Goal: Find specific page/section: Find specific page/section

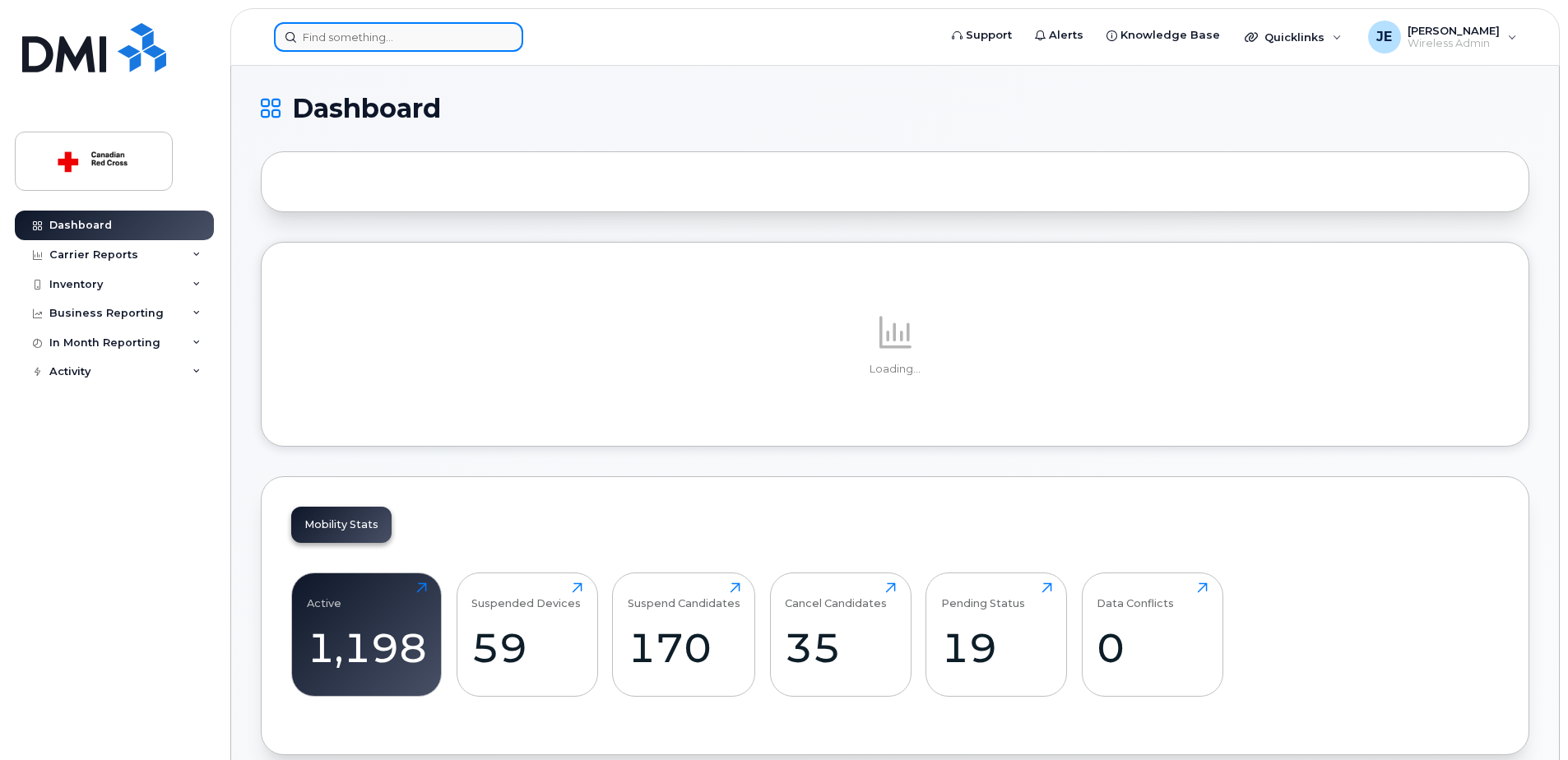
click at [408, 39] on input at bounding box center [399, 37] width 249 height 30
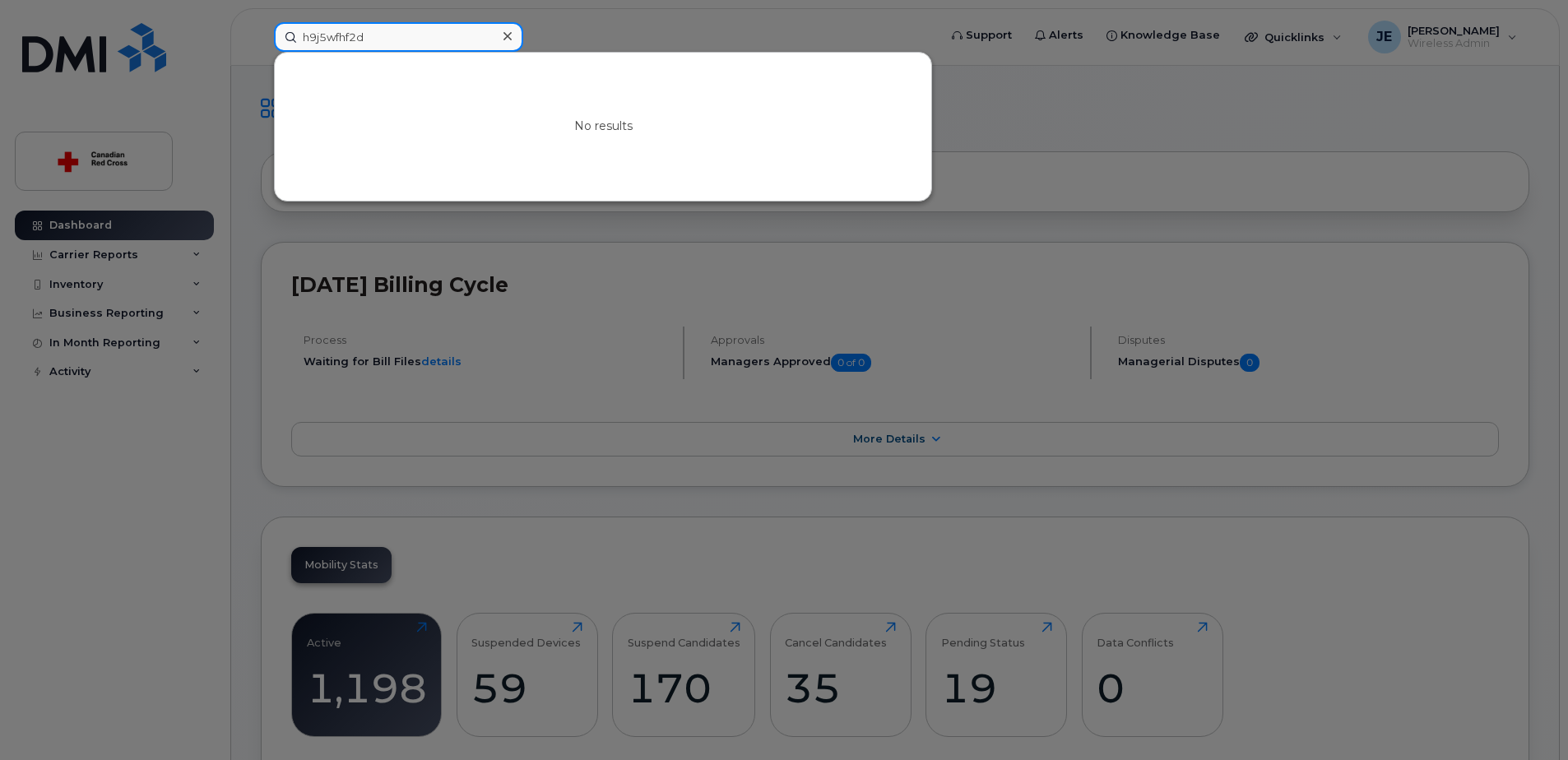
click at [408, 39] on input "h9j5wfhf2d" at bounding box center [399, 37] width 249 height 30
click at [78, 418] on div at bounding box center [784, 380] width 1568 height 760
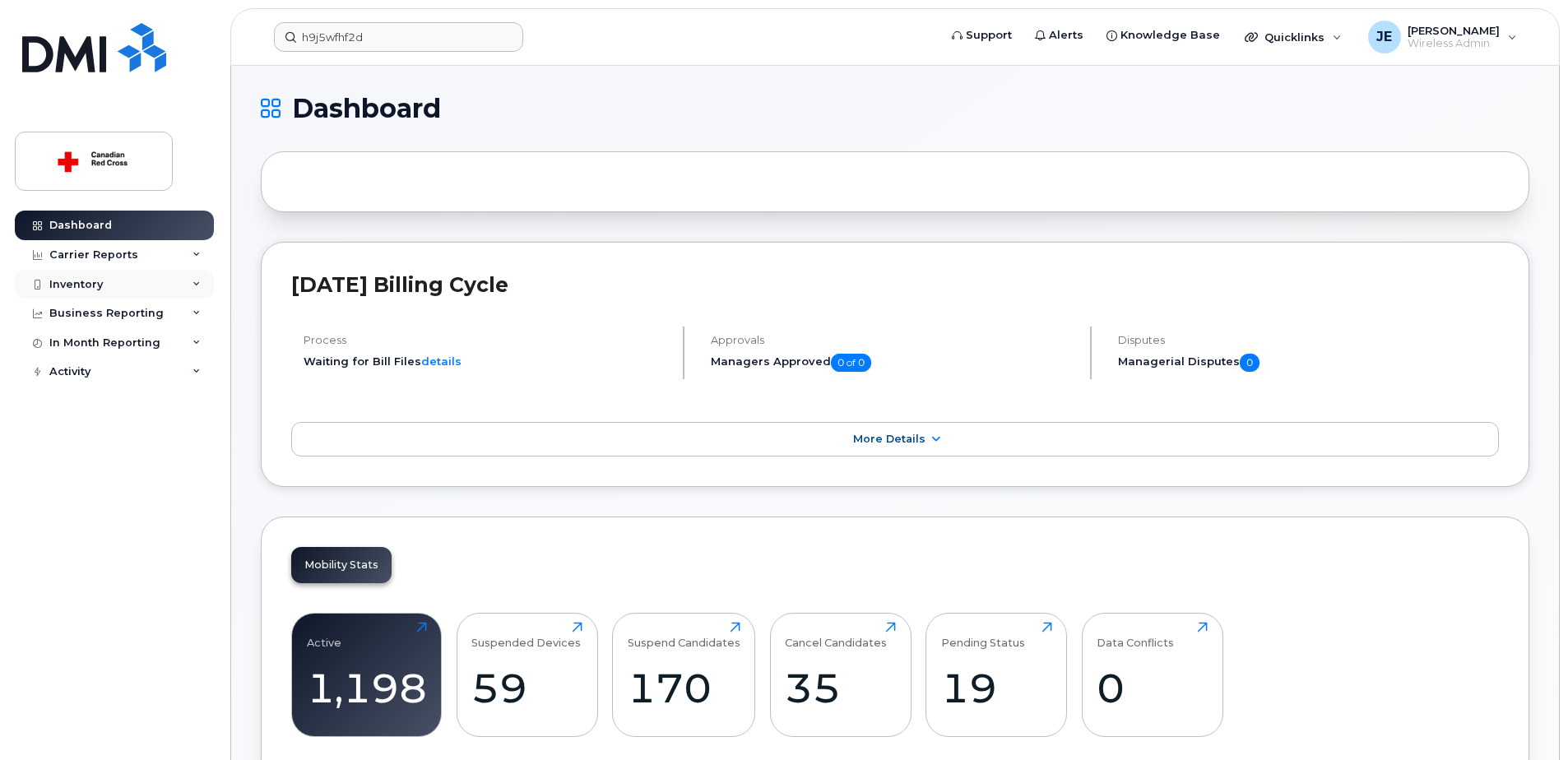
click at [111, 273] on div "Inventory" at bounding box center [114, 284] width 199 height 30
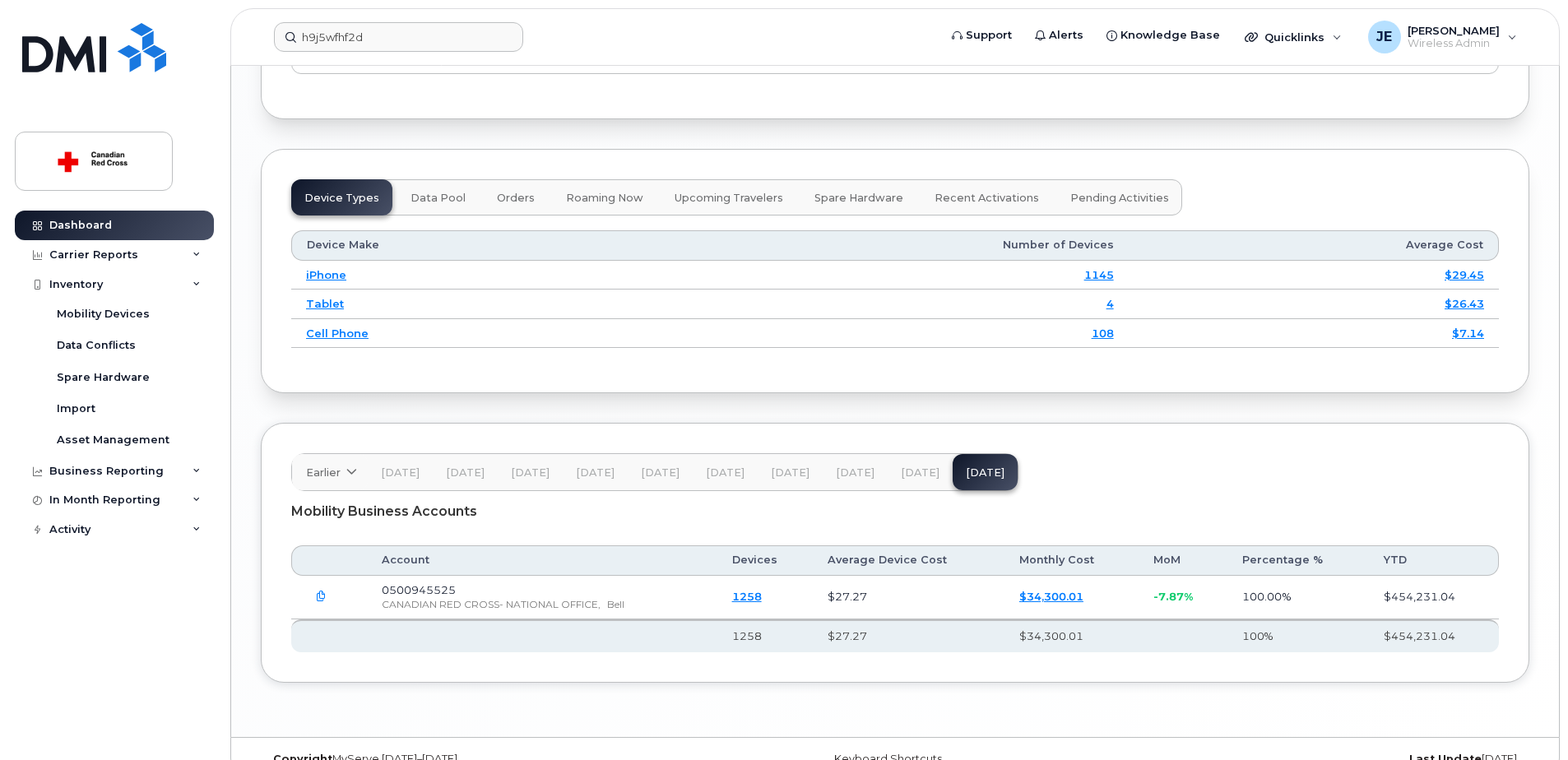
scroll to position [1992, 0]
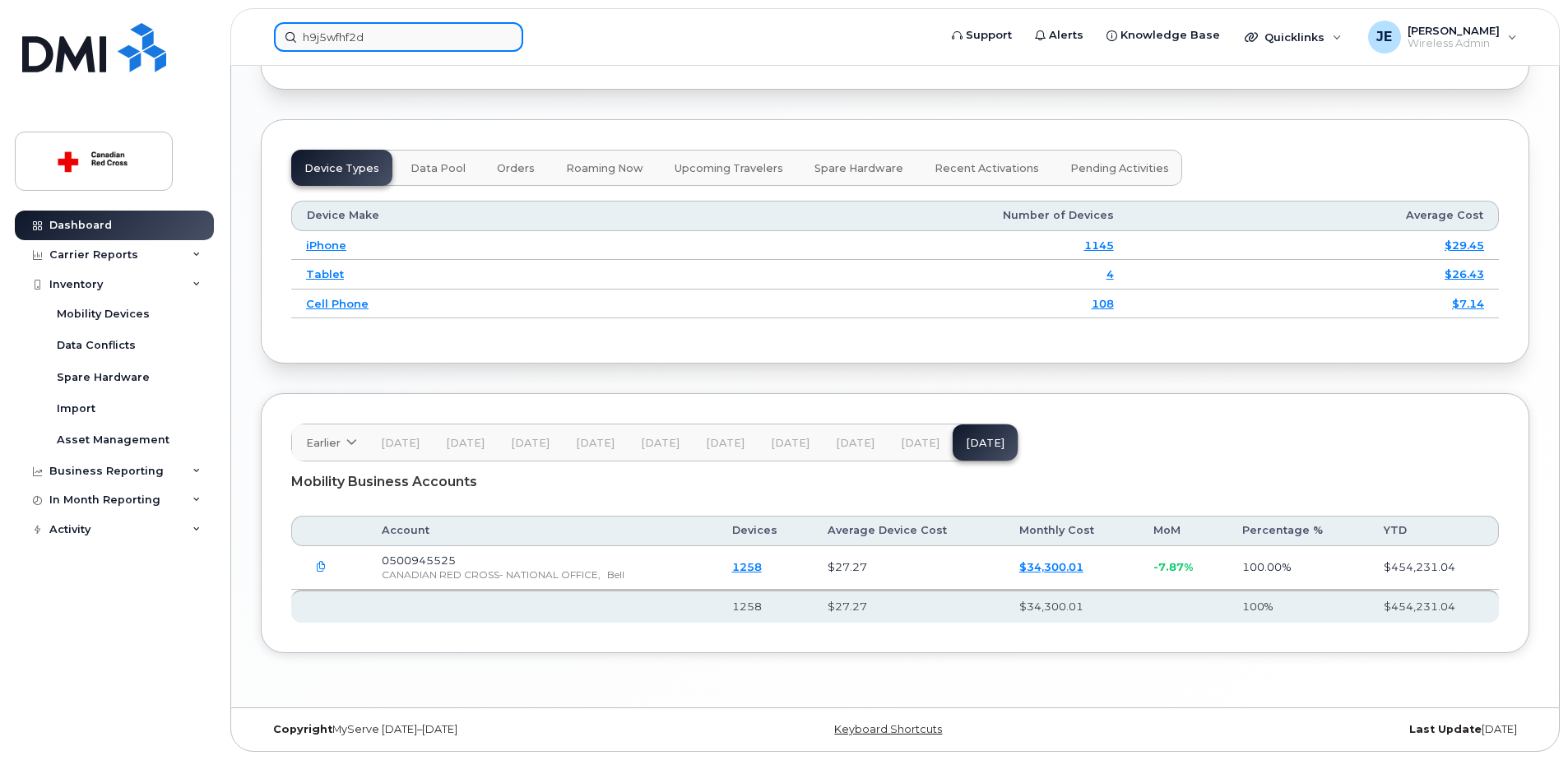
click at [394, 37] on input "h9j5wfhf2d" at bounding box center [399, 37] width 249 height 30
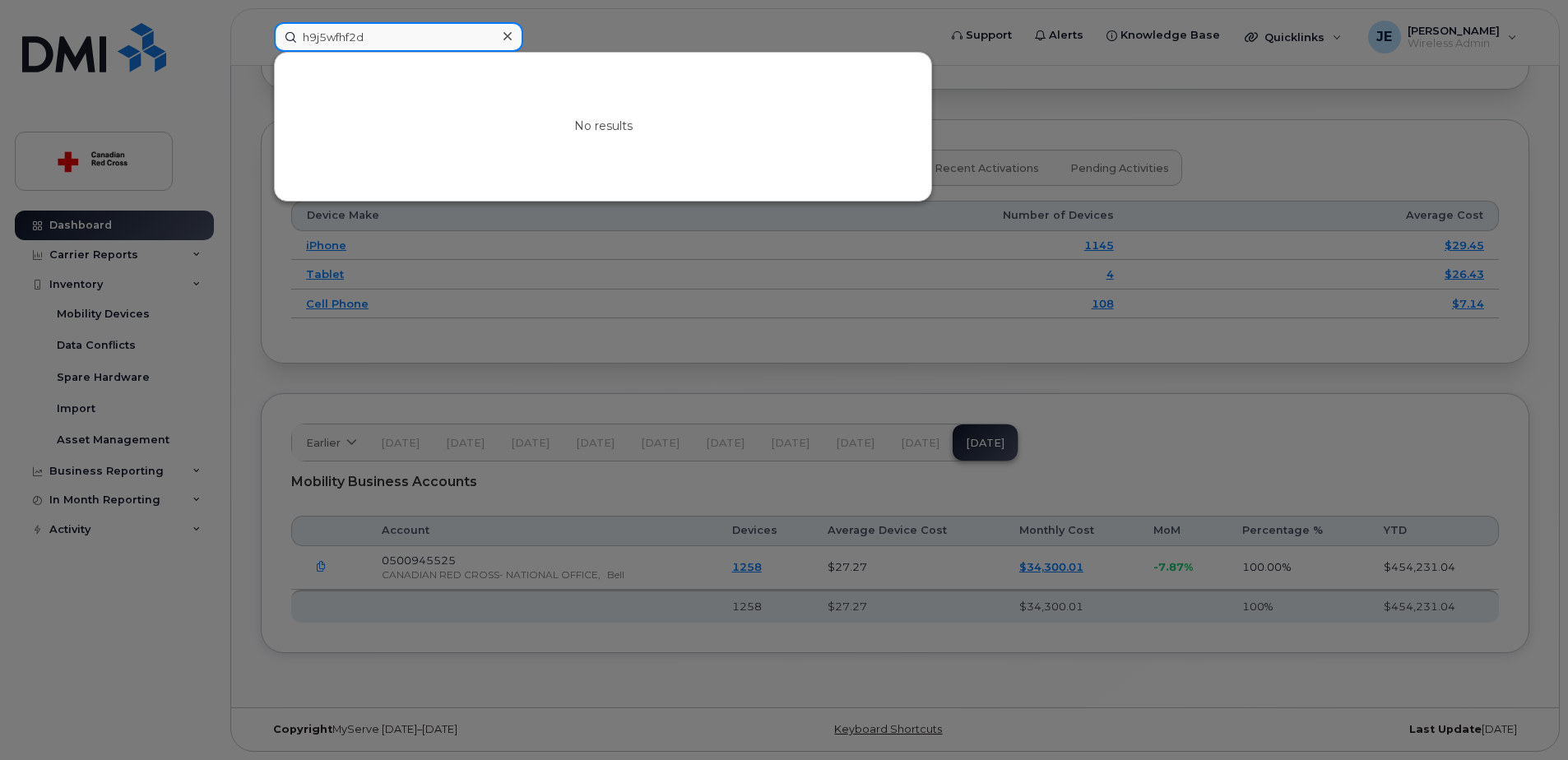
click at [334, 33] on input "h9j5wfhf2d" at bounding box center [399, 37] width 249 height 30
click at [417, 31] on input "h9j5wfhf2d" at bounding box center [399, 37] width 249 height 30
click at [108, 374] on div at bounding box center [784, 380] width 1568 height 760
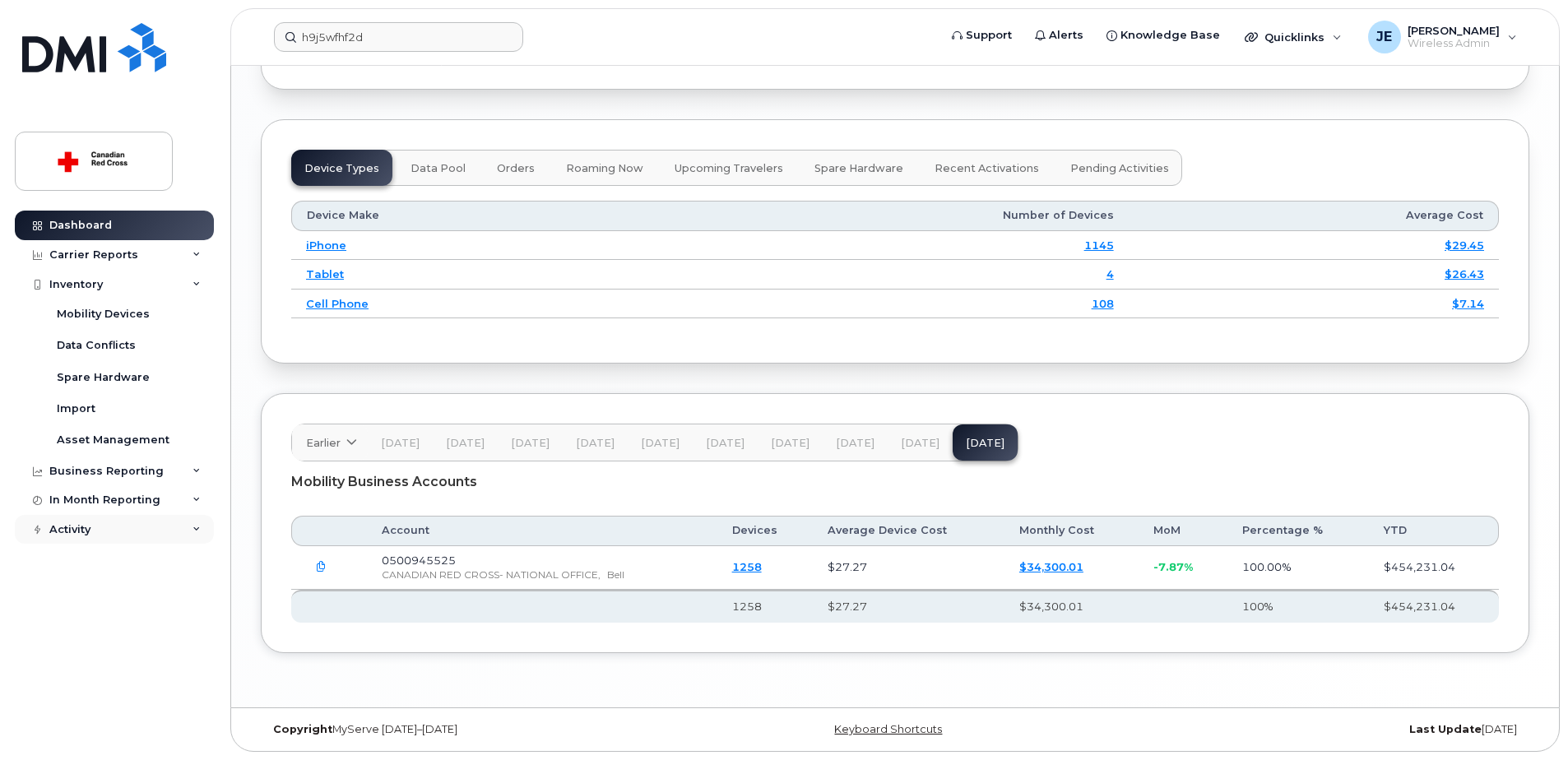
click at [97, 530] on div "Activity" at bounding box center [114, 530] width 199 height 30
click at [111, 496] on div "In Month Reporting" at bounding box center [105, 500] width 111 height 13
click at [115, 470] on div "Business Reporting" at bounding box center [106, 470] width 114 height 13
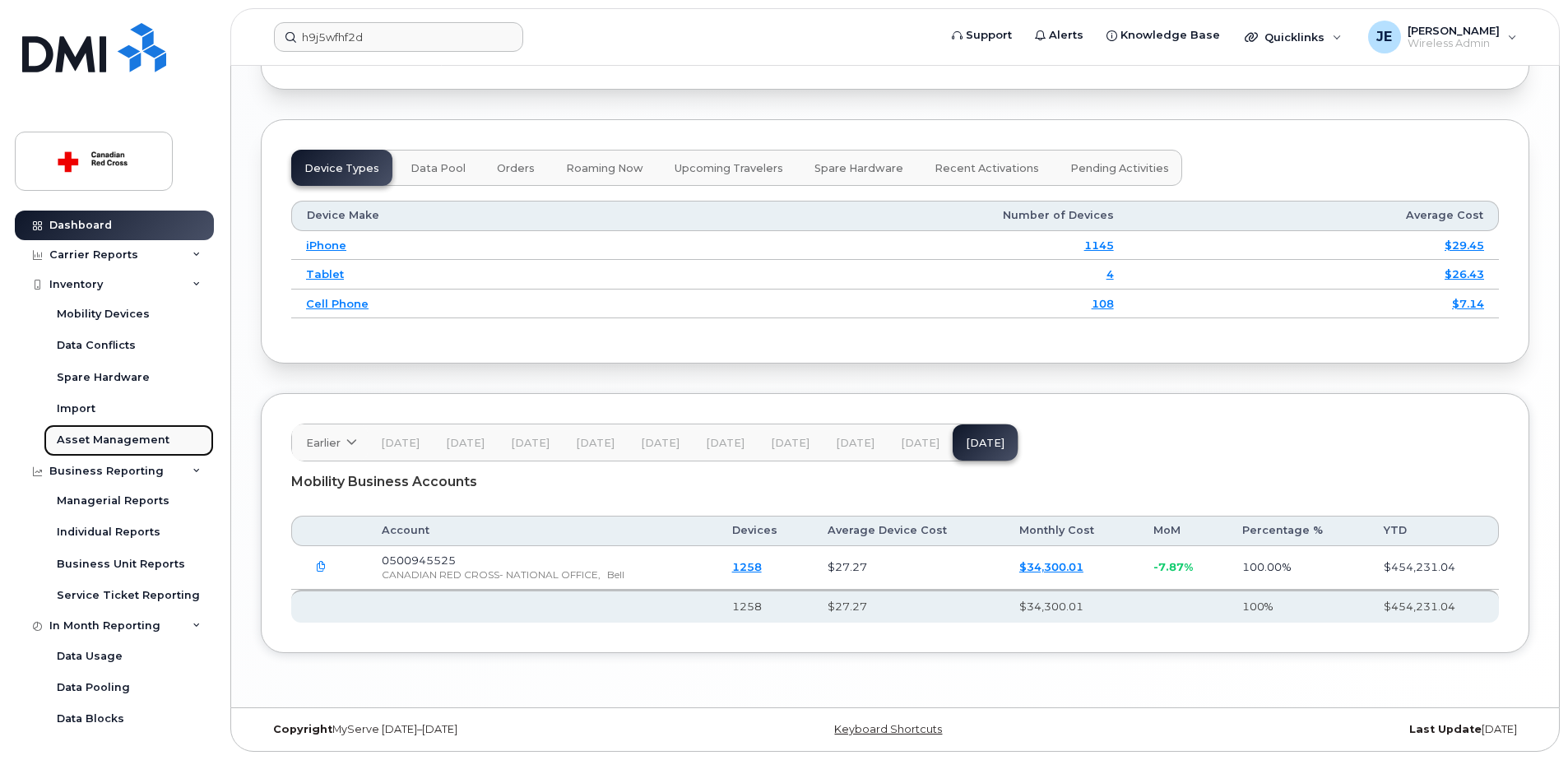
click at [128, 438] on div "Asset Management" at bounding box center [112, 440] width 112 height 15
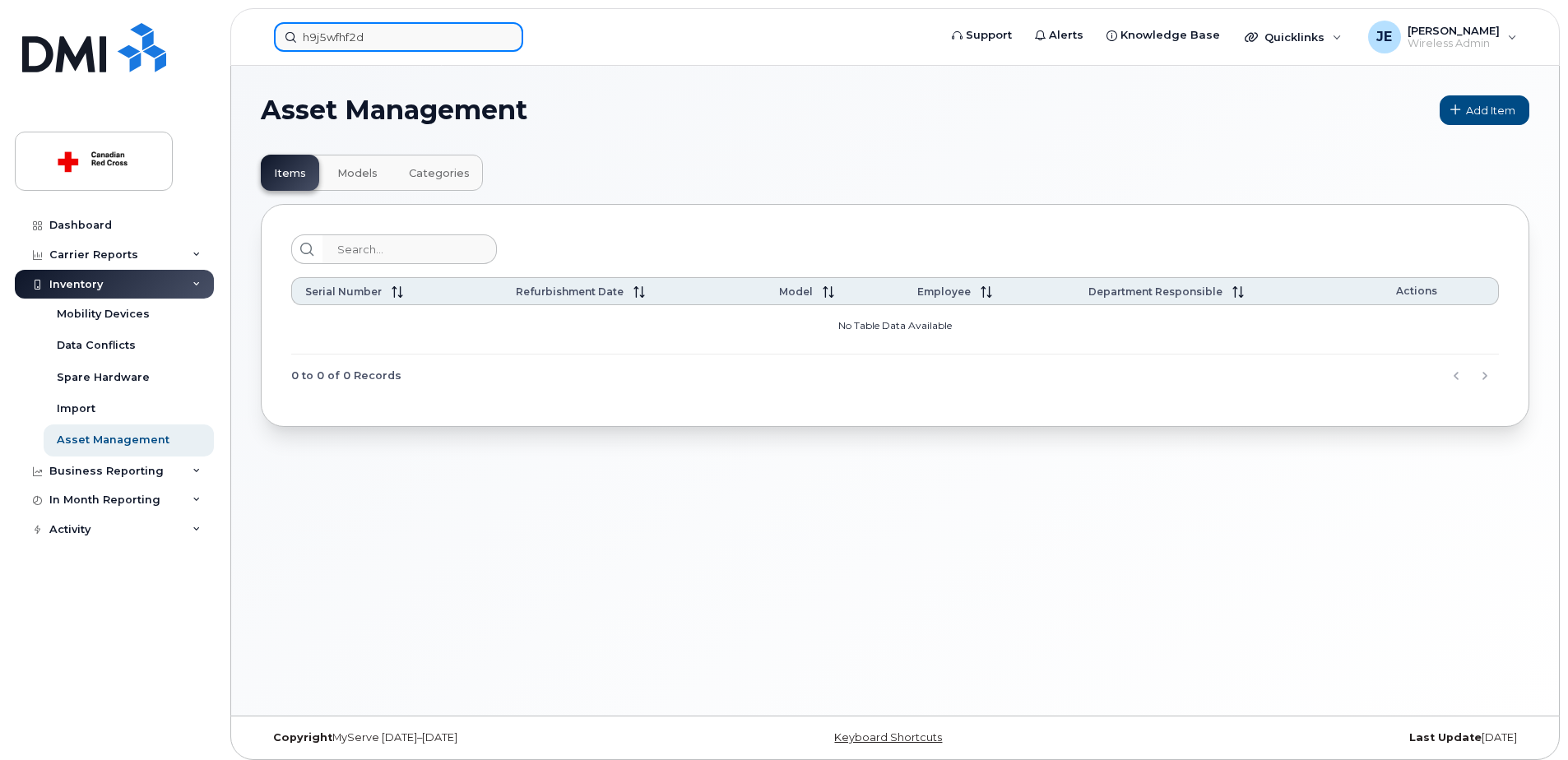
click at [365, 34] on input "h9j5wfhf2d" at bounding box center [399, 37] width 249 height 30
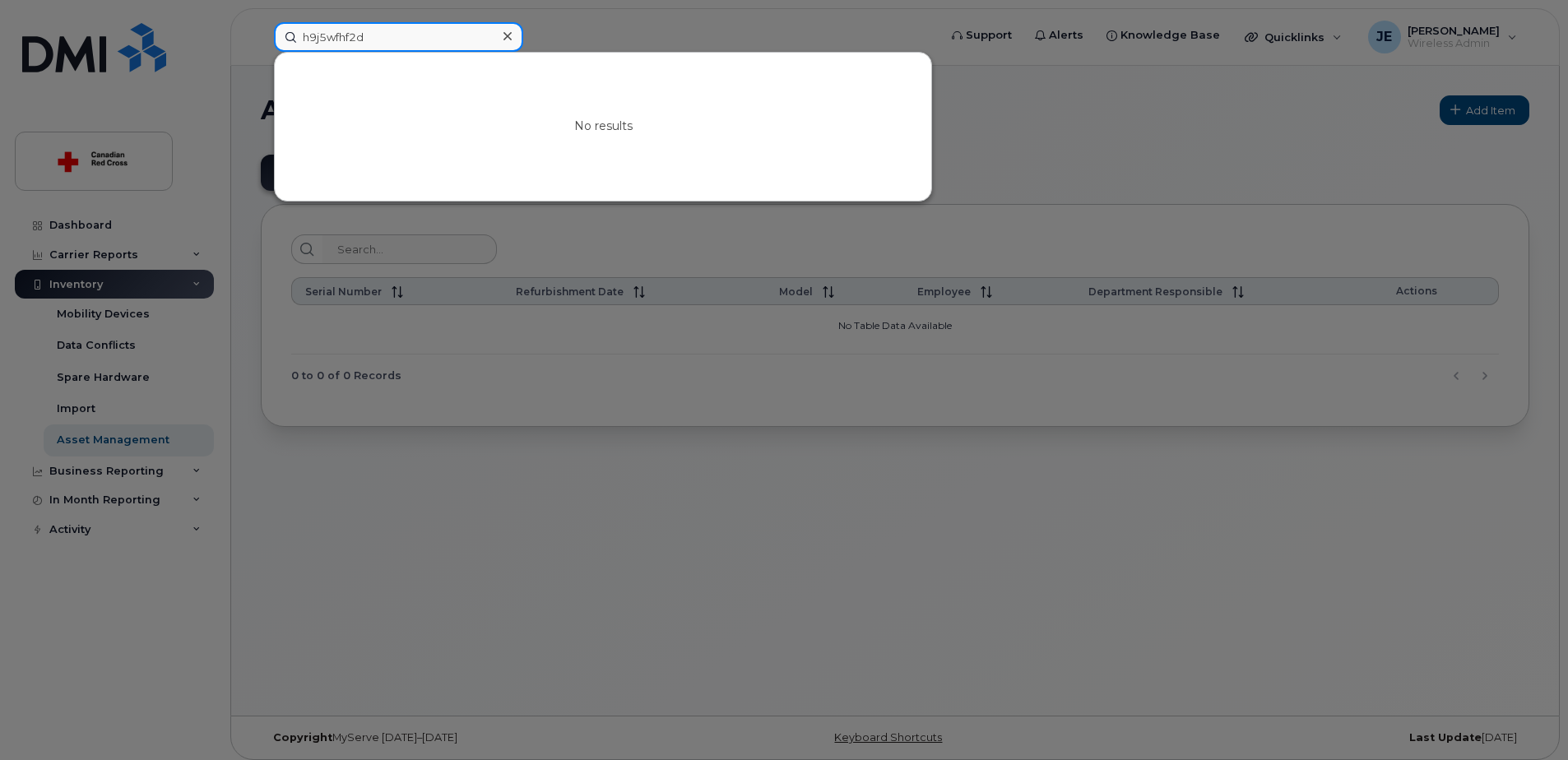
click at [423, 37] on input "h9j5wfhf2d" at bounding box center [399, 37] width 249 height 30
click at [712, 22] on div at bounding box center [784, 380] width 1568 height 760
click at [394, 39] on input "h9j5wfhf2d" at bounding box center [399, 37] width 249 height 30
click at [571, 48] on div at bounding box center [784, 380] width 1568 height 760
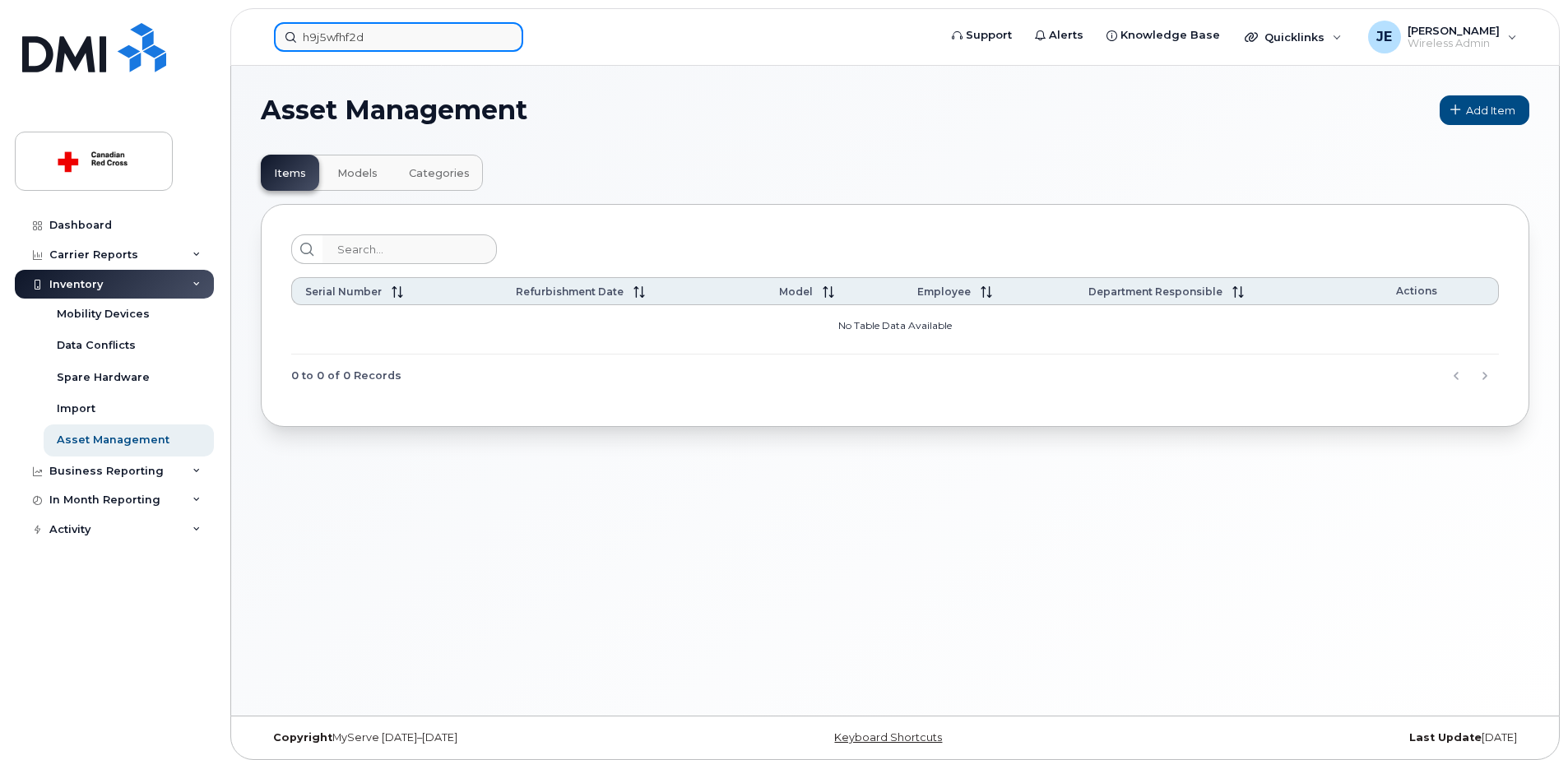
click at [429, 44] on input "h9j5wfhf2d" at bounding box center [399, 37] width 249 height 30
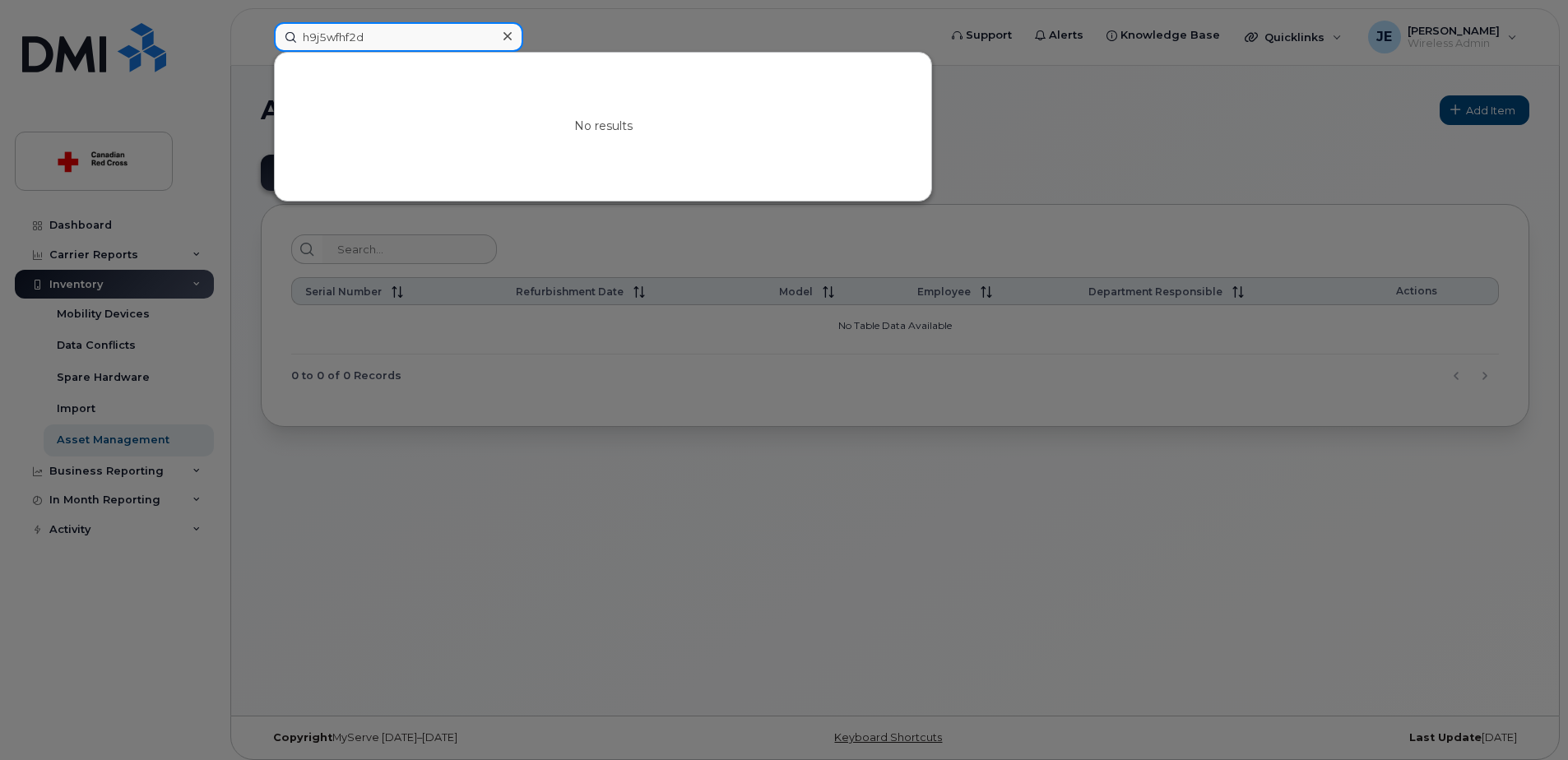
click at [429, 44] on input "h9j5wfhf2d" at bounding box center [399, 37] width 249 height 30
type input "3"
click at [136, 225] on div at bounding box center [784, 380] width 1568 height 760
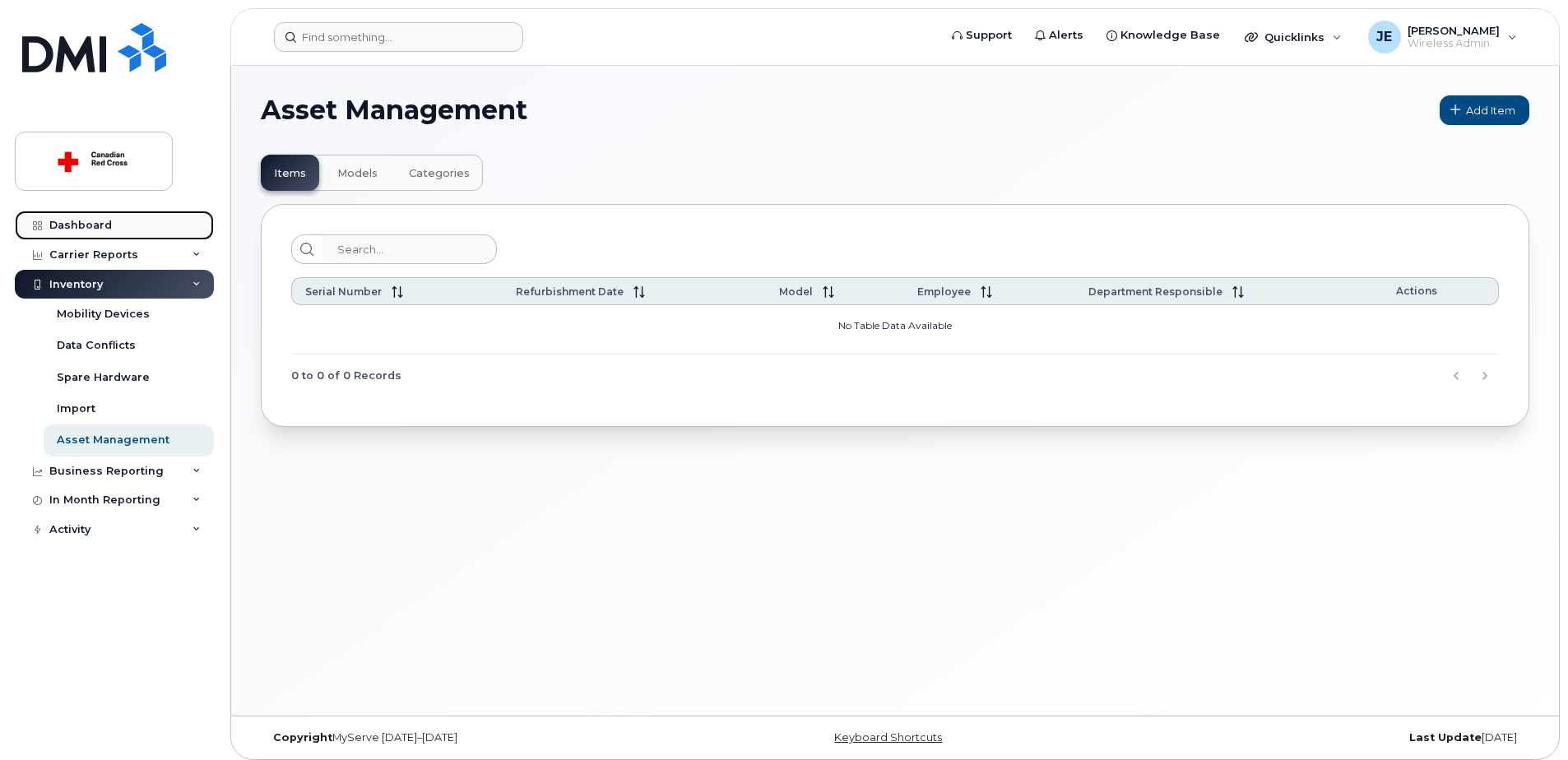
click at [120, 226] on link "Dashboard" at bounding box center [114, 225] width 199 height 30
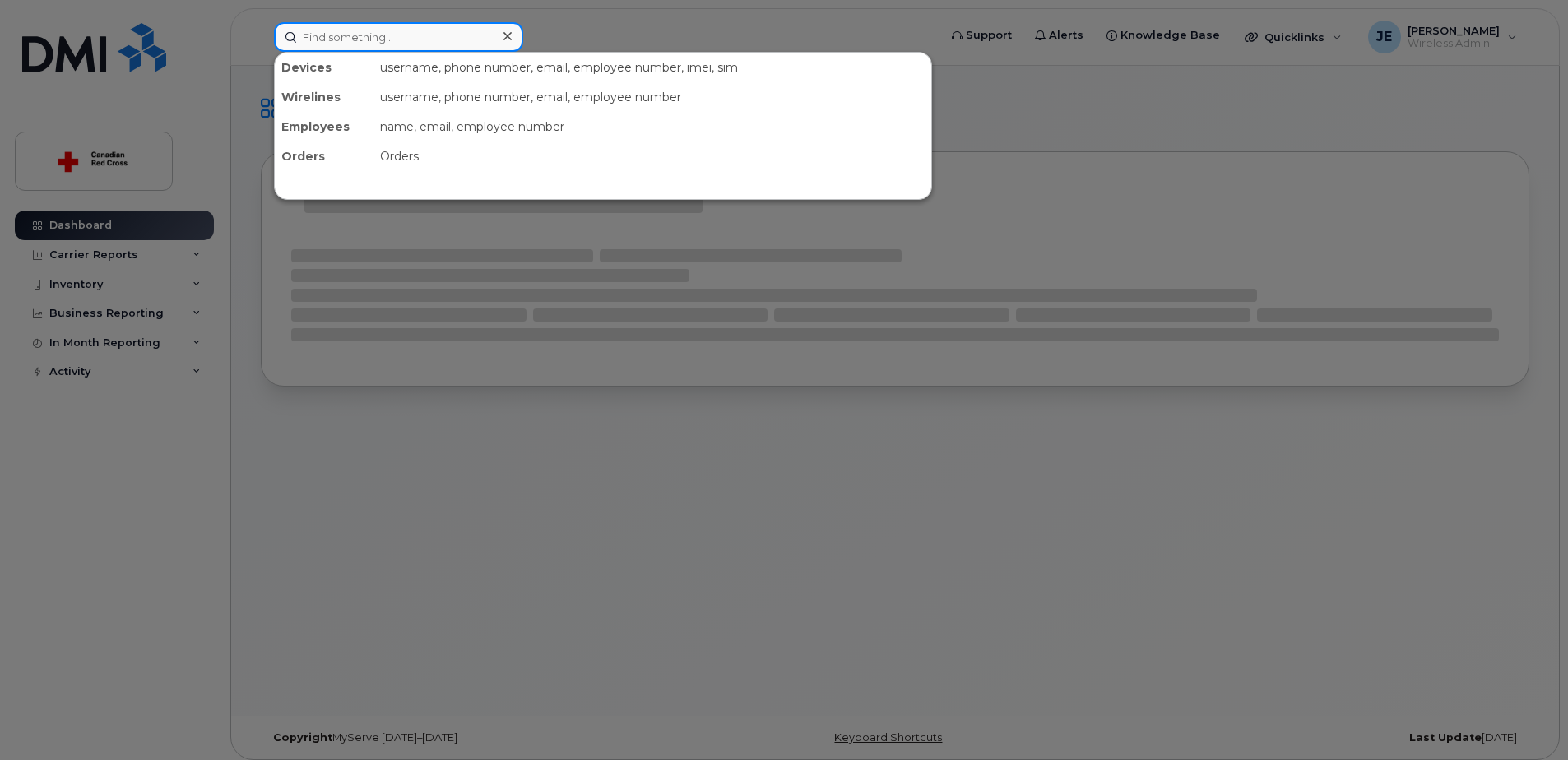
click at [345, 36] on input at bounding box center [399, 37] width 249 height 30
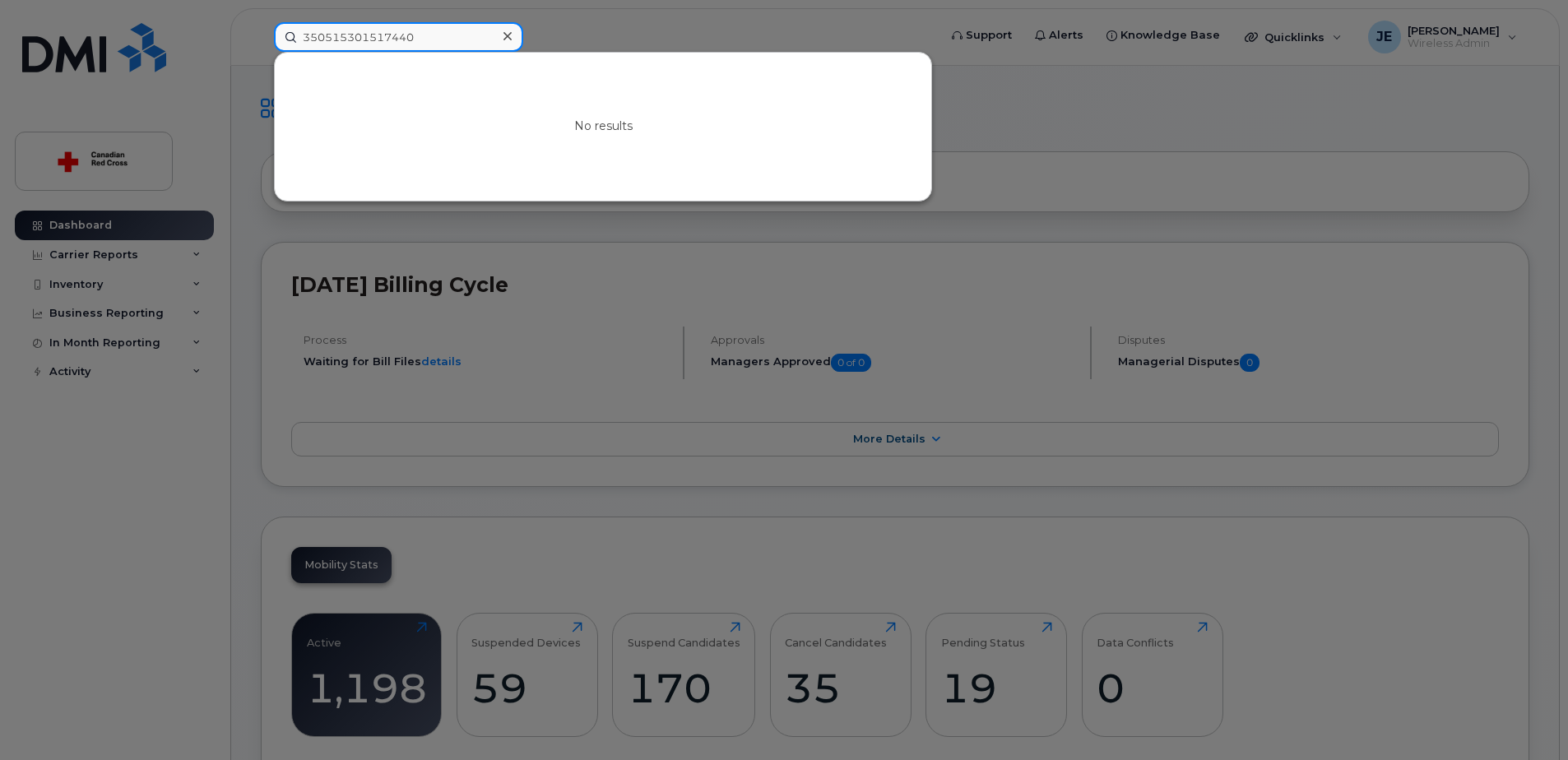
click at [439, 37] on input "350515301517440" at bounding box center [399, 37] width 249 height 30
click at [135, 285] on div at bounding box center [784, 380] width 1568 height 760
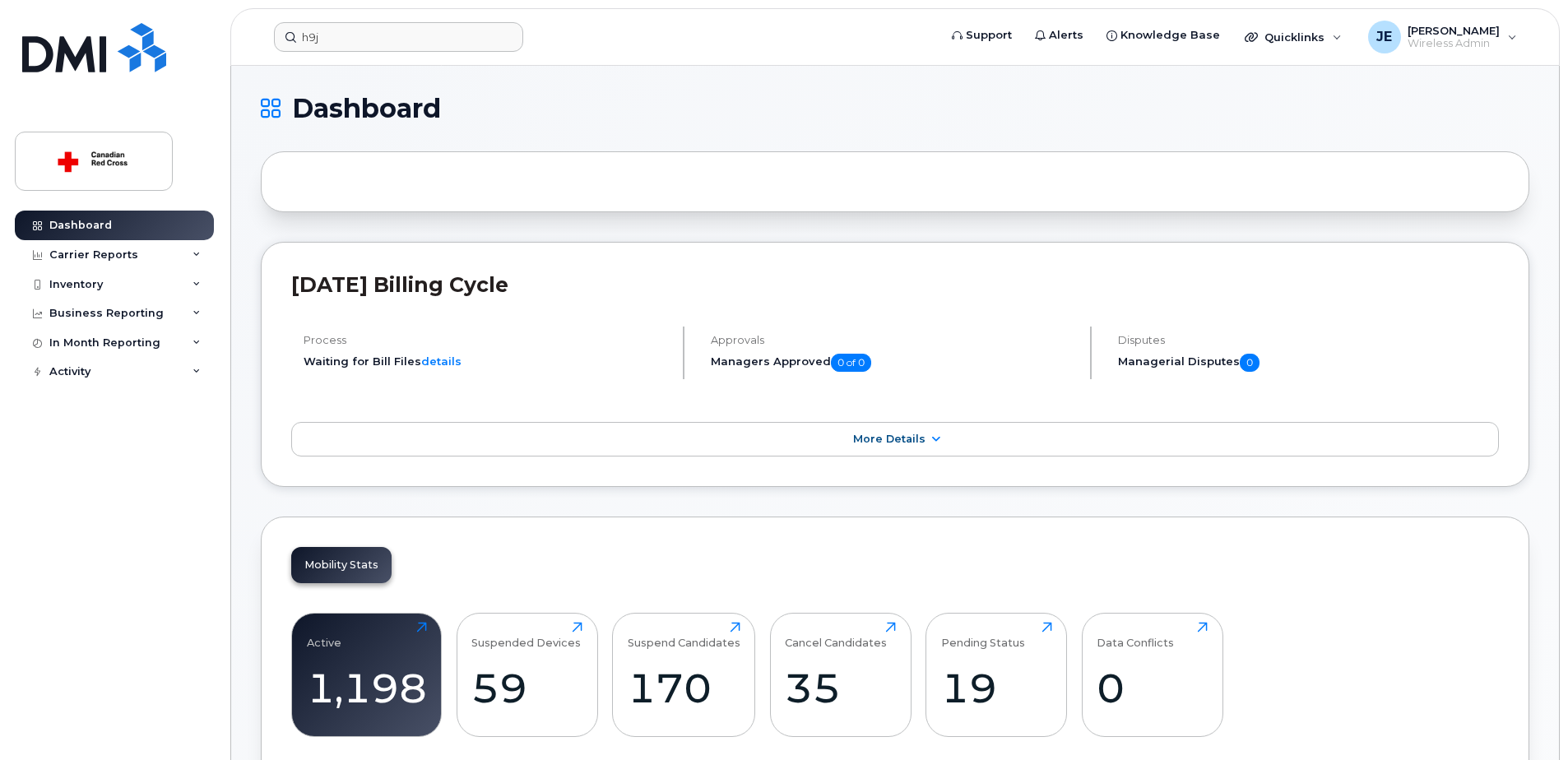
click at [135, 285] on div "Inventory" at bounding box center [114, 284] width 199 height 30
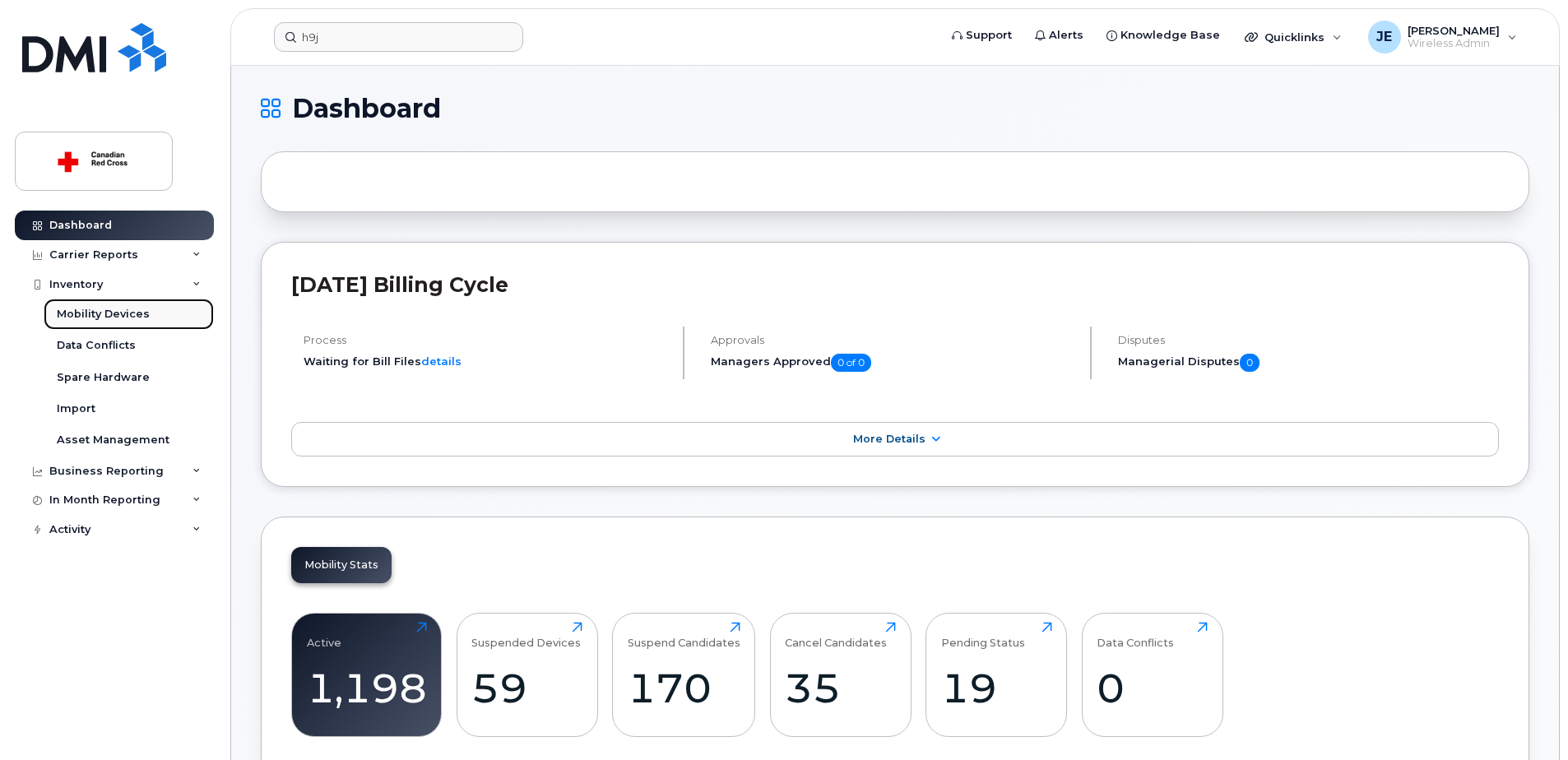
click at [136, 314] on div "Mobility Devices" at bounding box center [103, 314] width 93 height 15
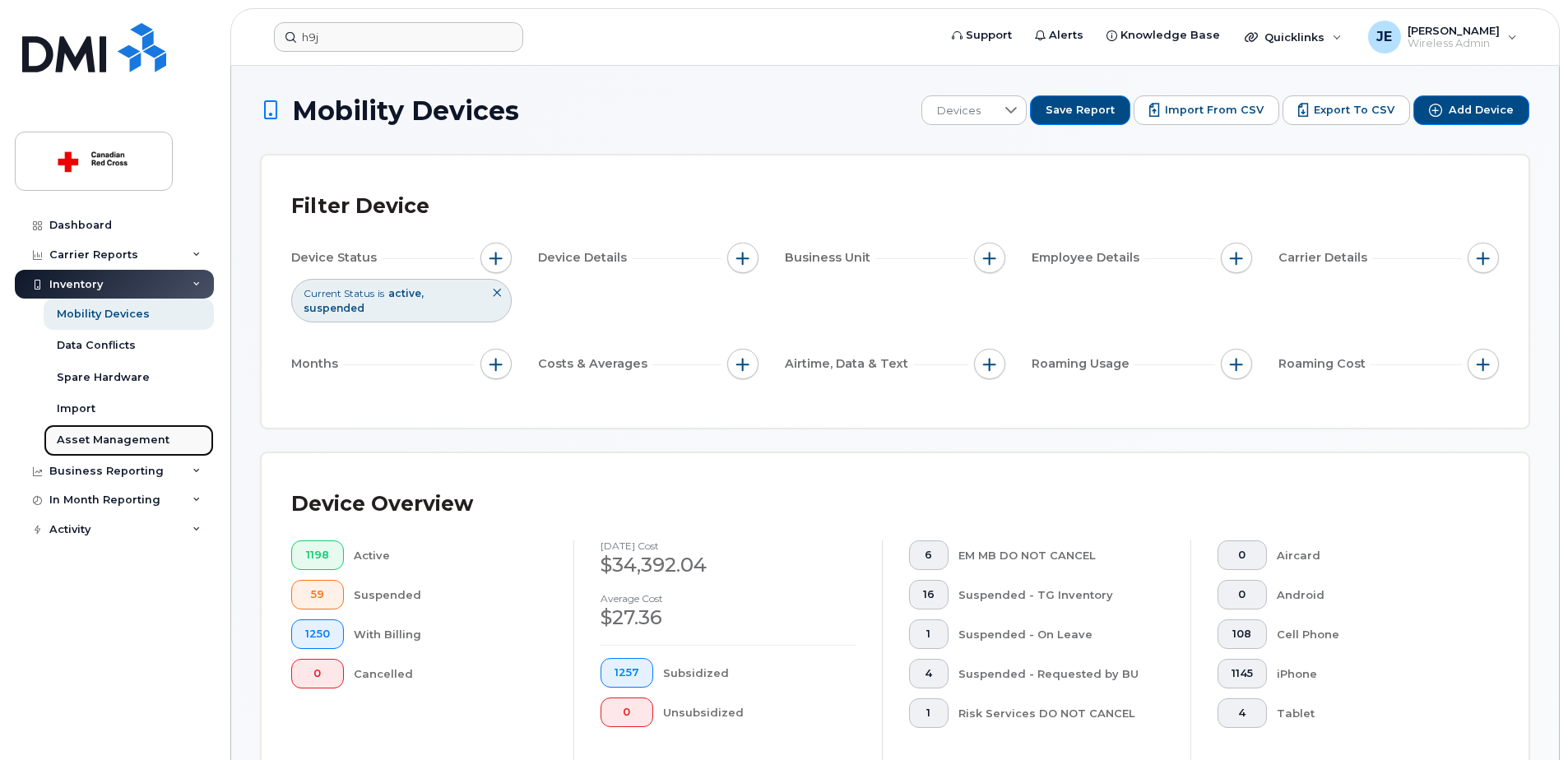
click at [129, 440] on div "Asset Management" at bounding box center [112, 440] width 112 height 15
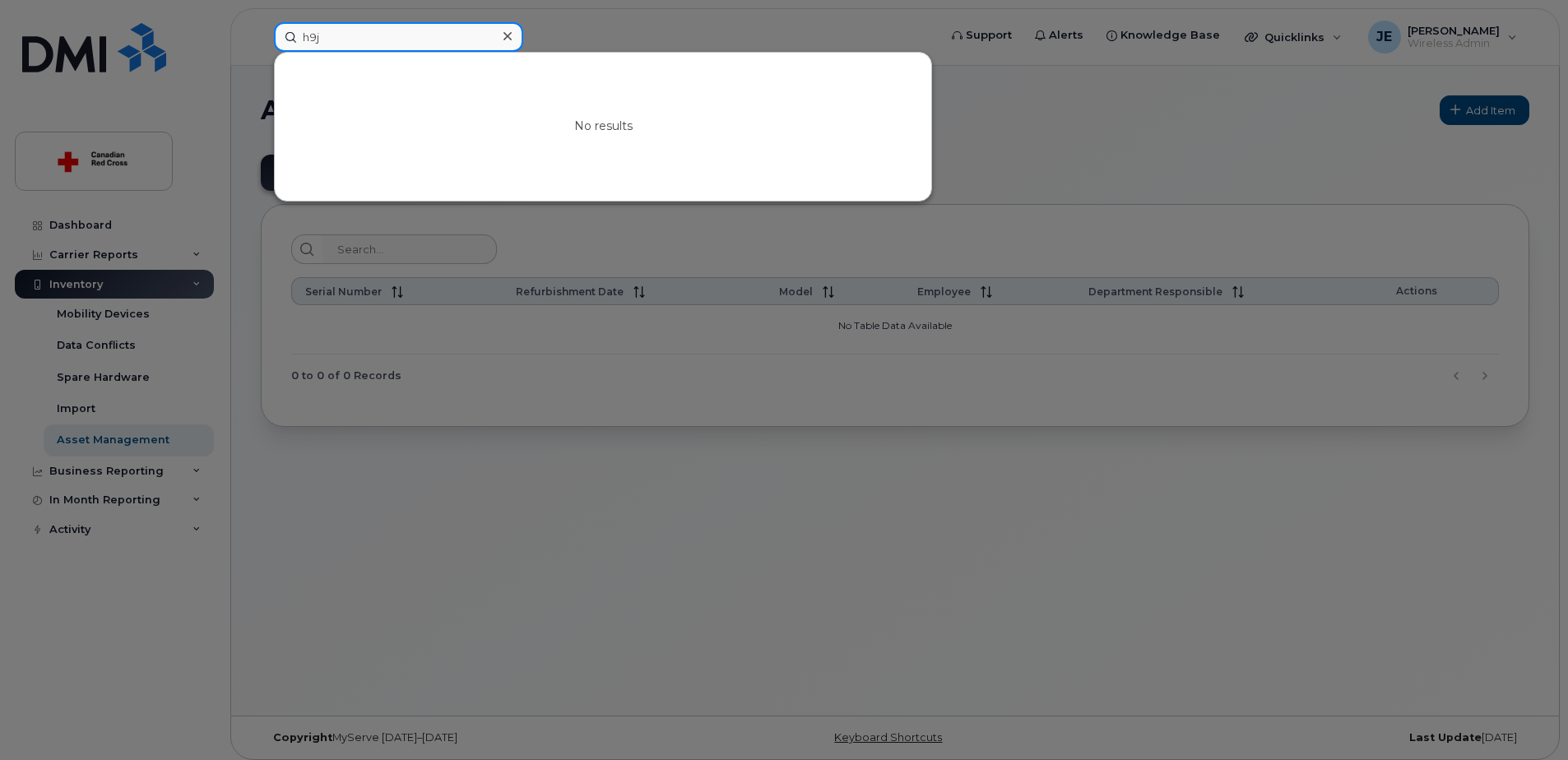
click at [364, 39] on input "h9j" at bounding box center [399, 37] width 249 height 30
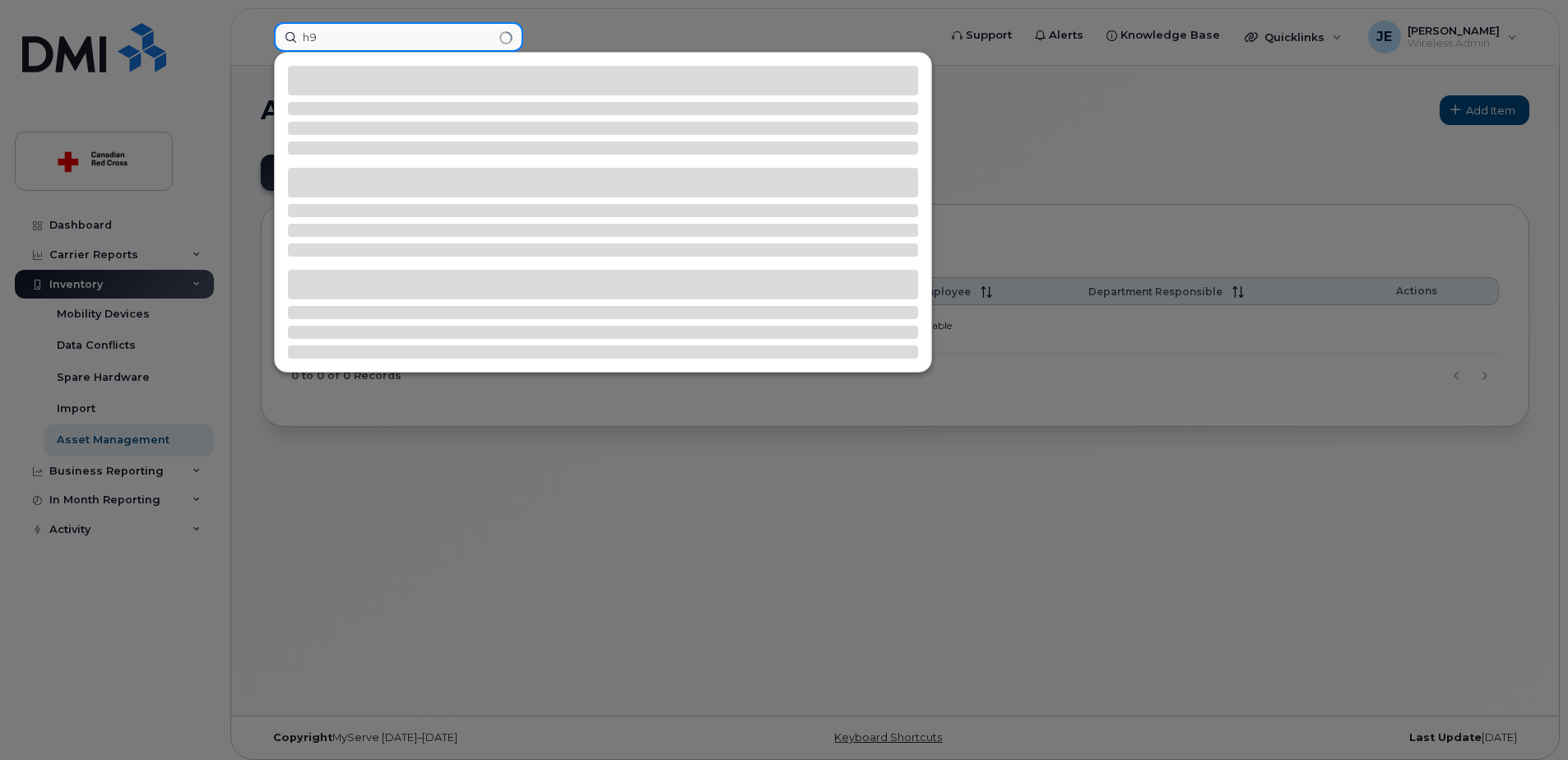
type input "h"
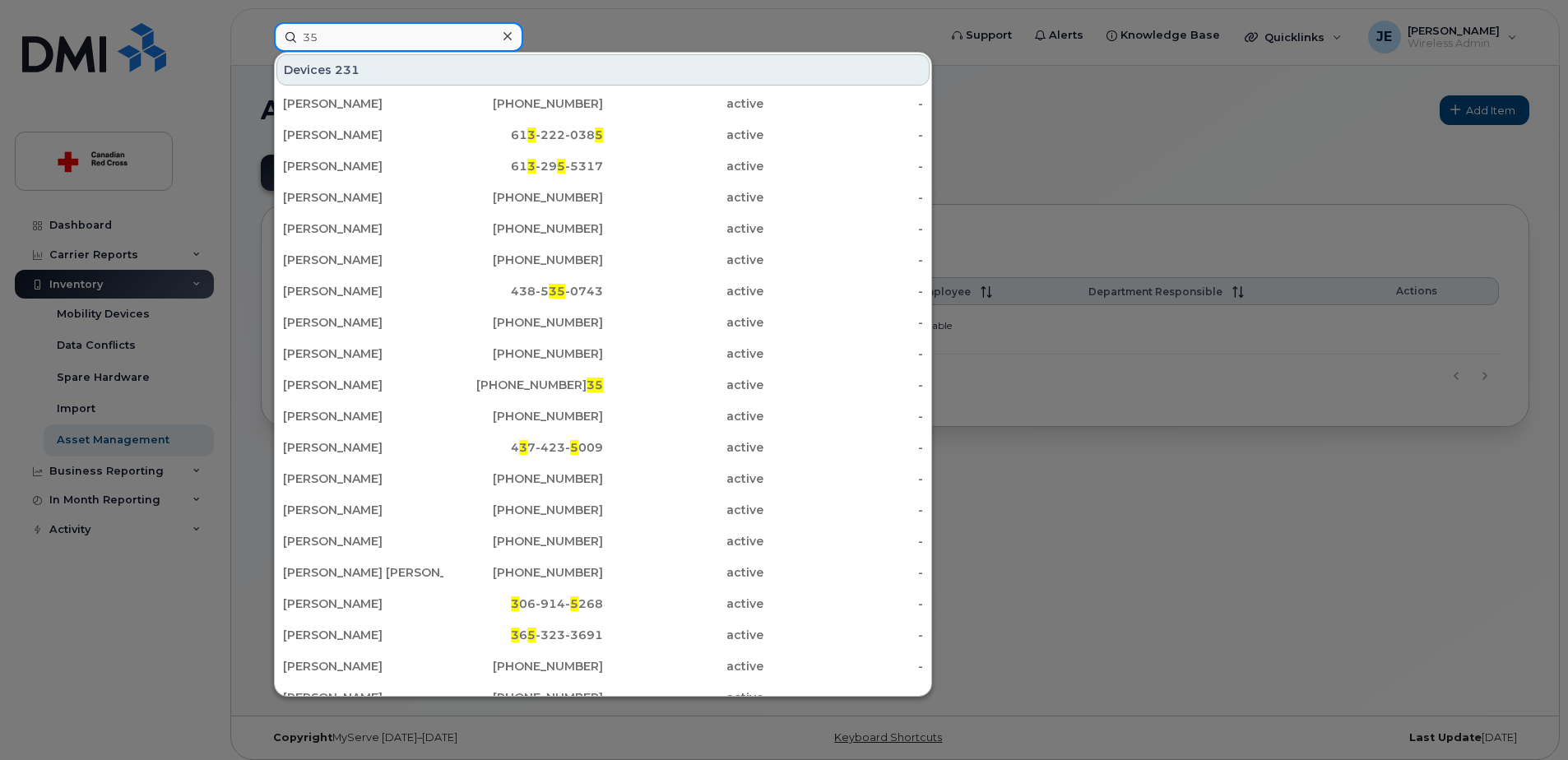
type input "3"
